Goal: Task Accomplishment & Management: Manage account settings

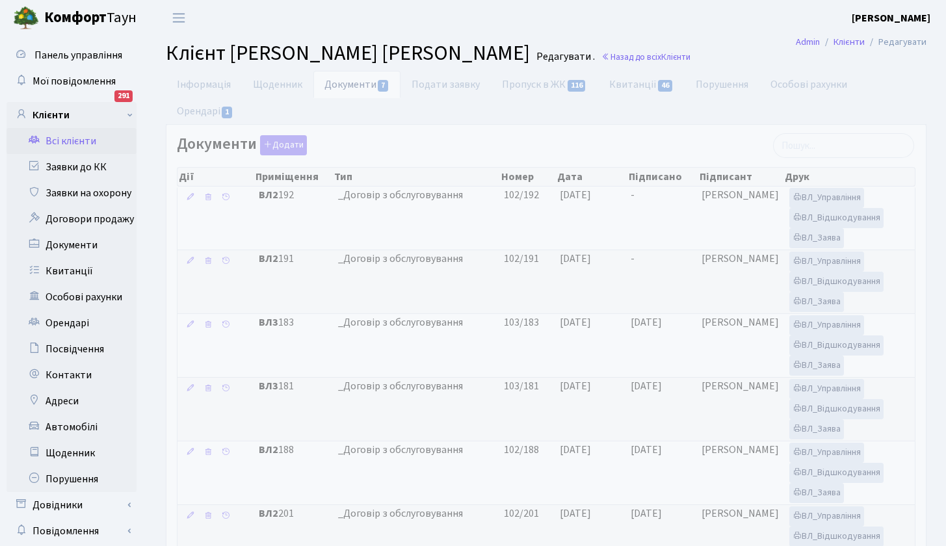
click at [83, 144] on link "Всі клієнти" at bounding box center [72, 141] width 130 height 26
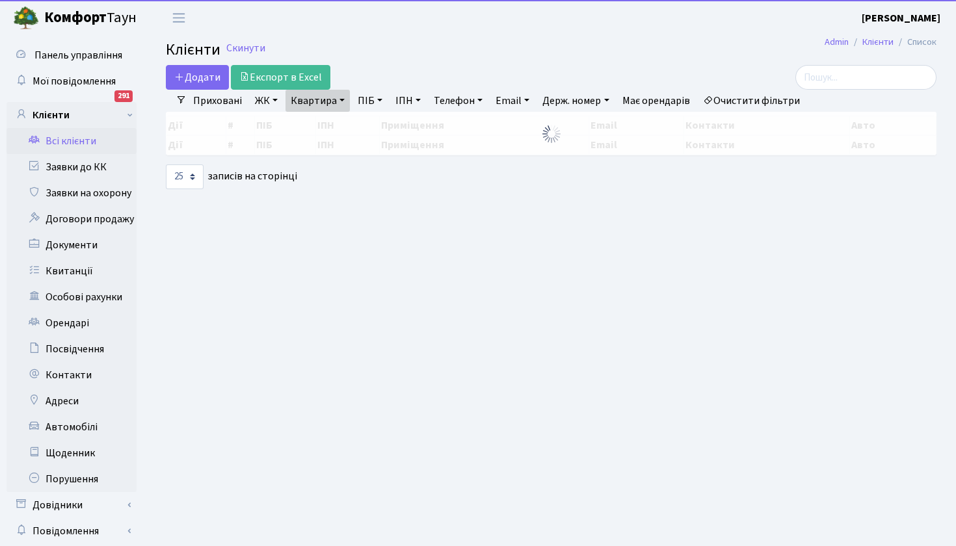
select select "25"
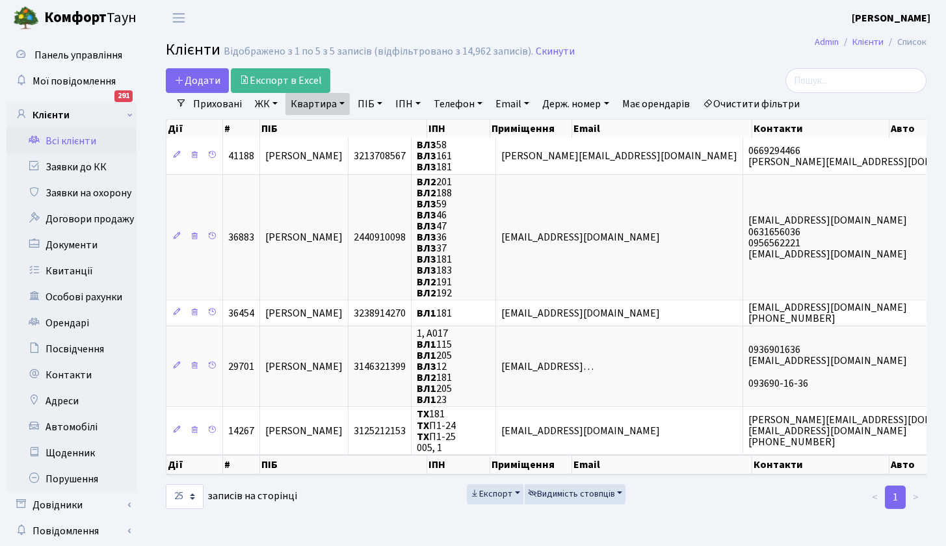
click at [341, 100] on link "Квартира" at bounding box center [317, 104] width 64 height 22
type input "173"
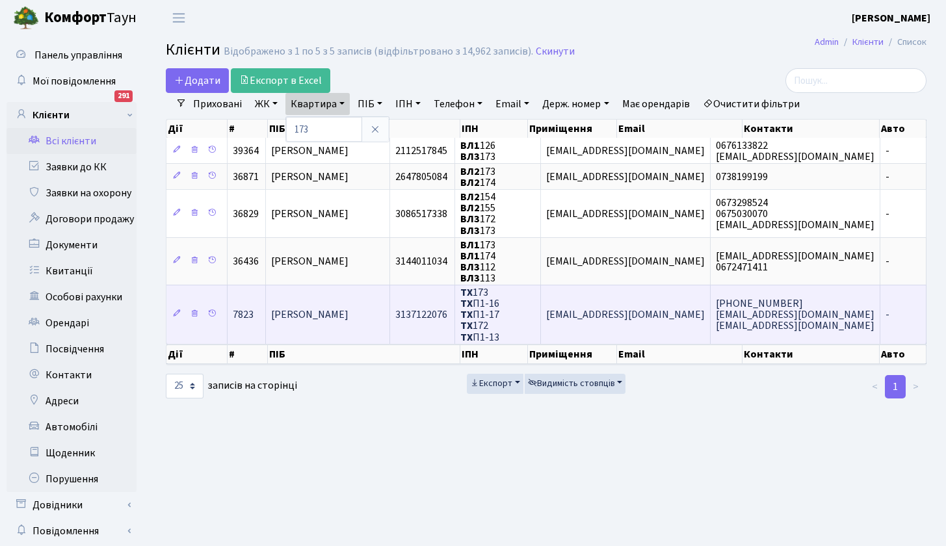
click at [349, 316] on span "[PERSON_NAME]" at bounding box center [309, 315] width 77 height 14
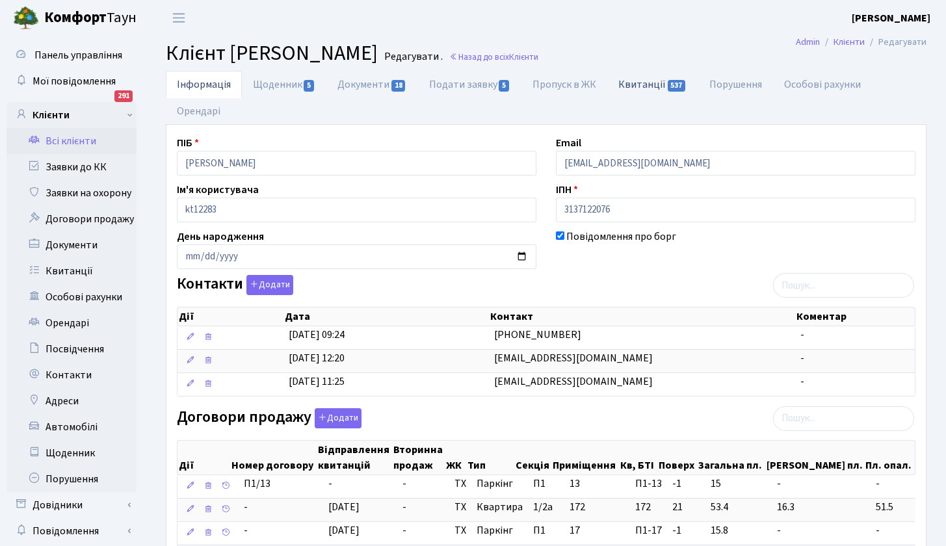
click at [644, 81] on link "Квитанції 537" at bounding box center [652, 84] width 90 height 27
select select "25"
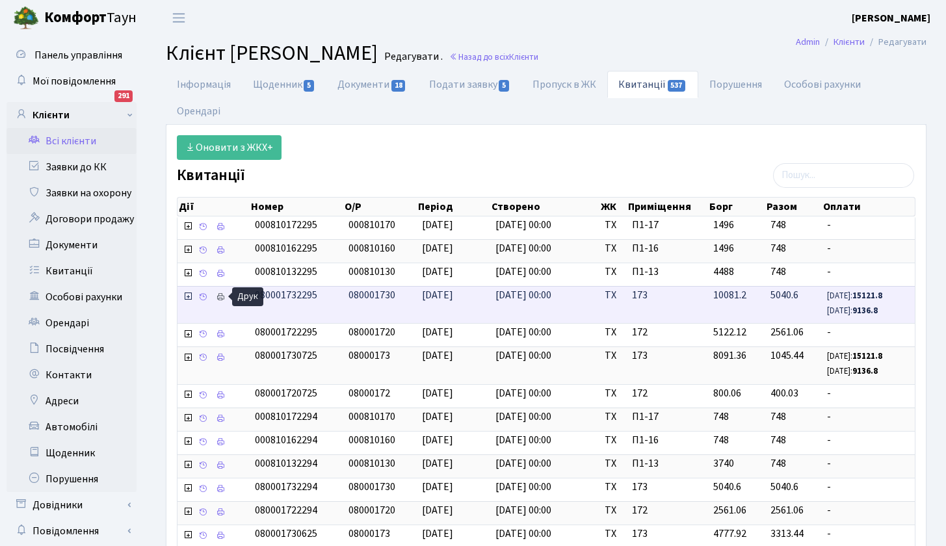
click at [220, 296] on icon at bounding box center [220, 297] width 9 height 9
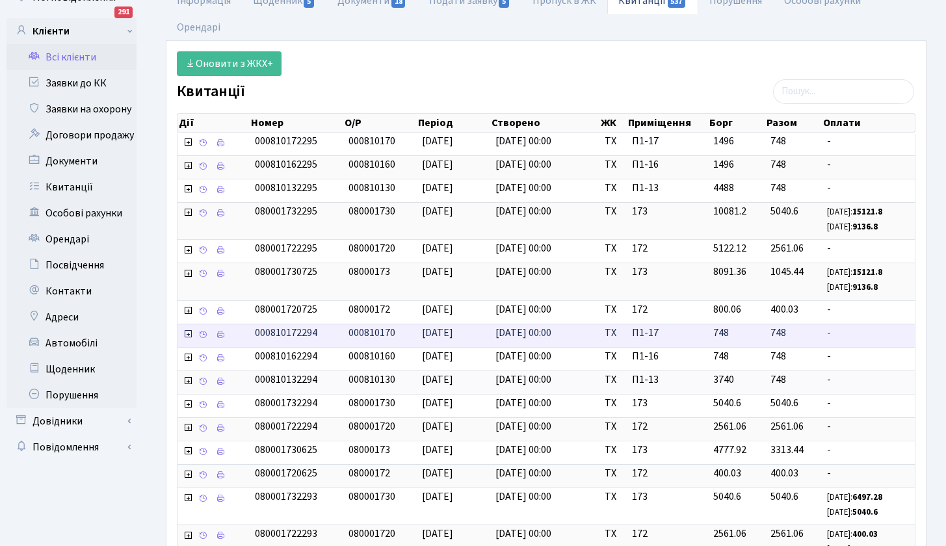
scroll to position [86, 0]
